Goal: Task Accomplishment & Management: Manage account settings

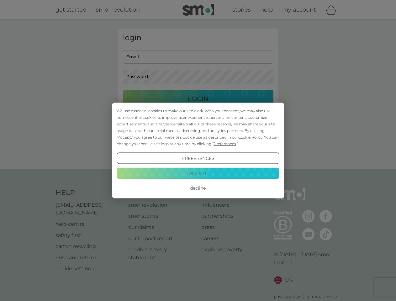
click at [250, 137] on span "Cookie Policy" at bounding box center [250, 137] width 24 height 5
click at [224, 143] on div "login Email Password Login ● ● ● ● ● ● ● ● ● ● ● ● ● ● ● ● ● ● ● ● ● ● ● ● ● ● …" at bounding box center [198, 95] width 160 height 132
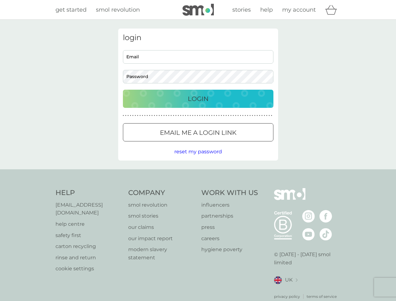
click at [198, 158] on div "login Email Password Login ● ● ● ● ● ● ● ● ● ● ● ● ● ● ● ● ● ● ● ● ● ● ● ● ● ● …" at bounding box center [198, 95] width 160 height 132
click at [198, 188] on div "Help [EMAIL_ADDRESS][DOMAIN_NAME] help centre safety first carton recycling rin…" at bounding box center [197, 243] width 285 height 111
click at [198, 173] on div "Help [EMAIL_ADDRESS][DOMAIN_NAME] help centre safety first carton recycling rin…" at bounding box center [198, 243] width 396 height 149
